Goal: Find specific page/section: Find specific page/section

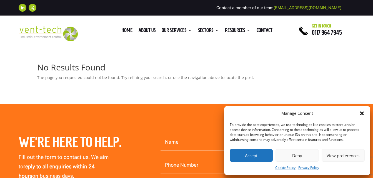
click at [249, 153] on button "Accept" at bounding box center [251, 156] width 43 height 13
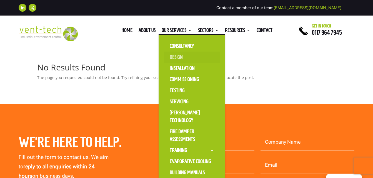
click at [177, 57] on link "Design" at bounding box center [192, 57] width 56 height 11
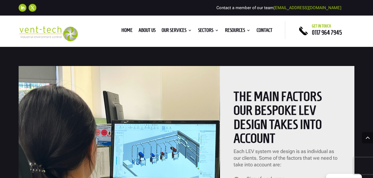
scroll to position [463, 0]
